Goal: Task Accomplishment & Management: Use online tool/utility

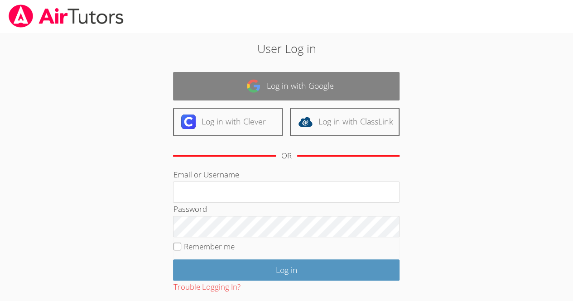
click at [376, 86] on link "Log in with Google" at bounding box center [286, 86] width 226 height 29
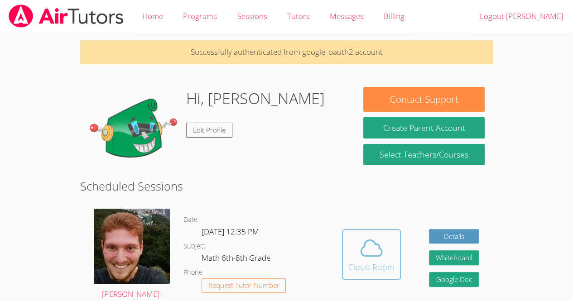
click at [372, 265] on div "Cloud Room" at bounding box center [371, 267] width 46 height 13
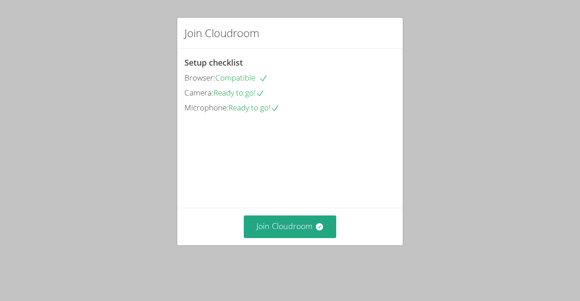
click at [244, 225] on div "Join Cloudroom" at bounding box center [289, 226] width 225 height 37
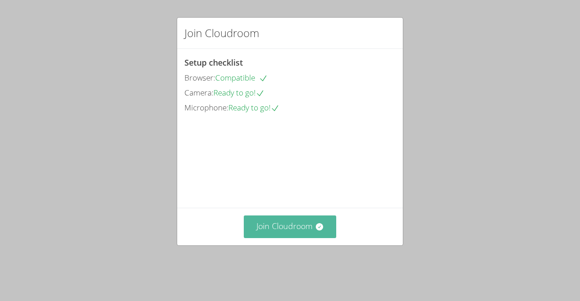
click at [254, 238] on button "Join Cloudroom" at bounding box center [290, 227] width 93 height 22
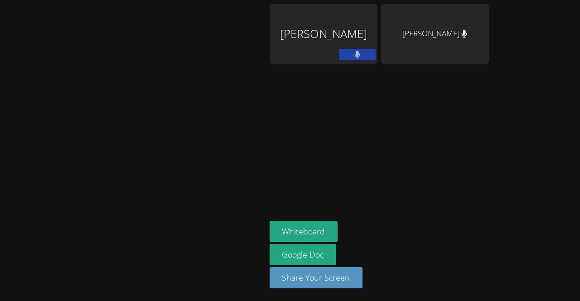
click at [339, 53] on button at bounding box center [357, 54] width 36 height 11
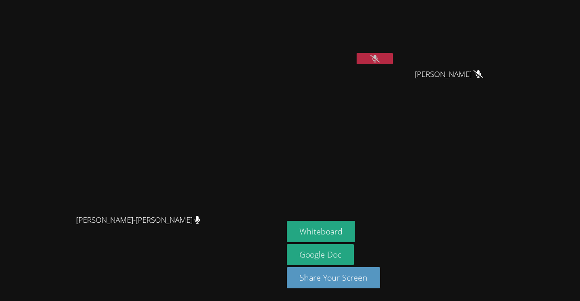
click at [393, 57] on button at bounding box center [374, 58] width 36 height 11
click at [393, 63] on button at bounding box center [374, 58] width 36 height 11
click at [355, 231] on button "Whiteboard" at bounding box center [321, 231] width 68 height 21
click at [379, 60] on icon at bounding box center [375, 59] width 10 height 8
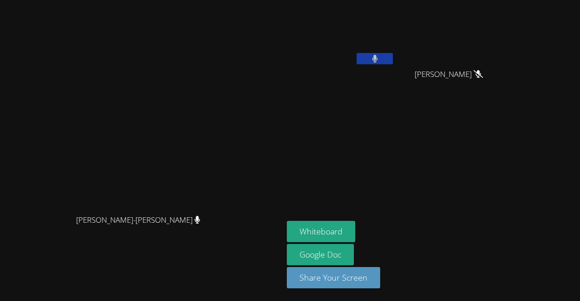
click at [377, 59] on icon at bounding box center [374, 59] width 5 height 8
click at [371, 153] on video at bounding box center [341, 134] width 108 height 61
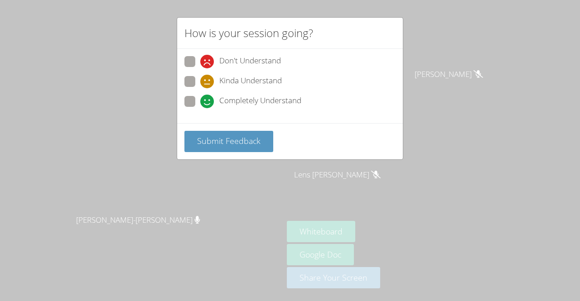
click at [254, 82] on span "Kinda Understand" at bounding box center [250, 82] width 62 height 14
click at [208, 82] on input "Kinda Understand" at bounding box center [204, 80] width 8 height 8
radio input "true"
